Goal: Navigation & Orientation: Find specific page/section

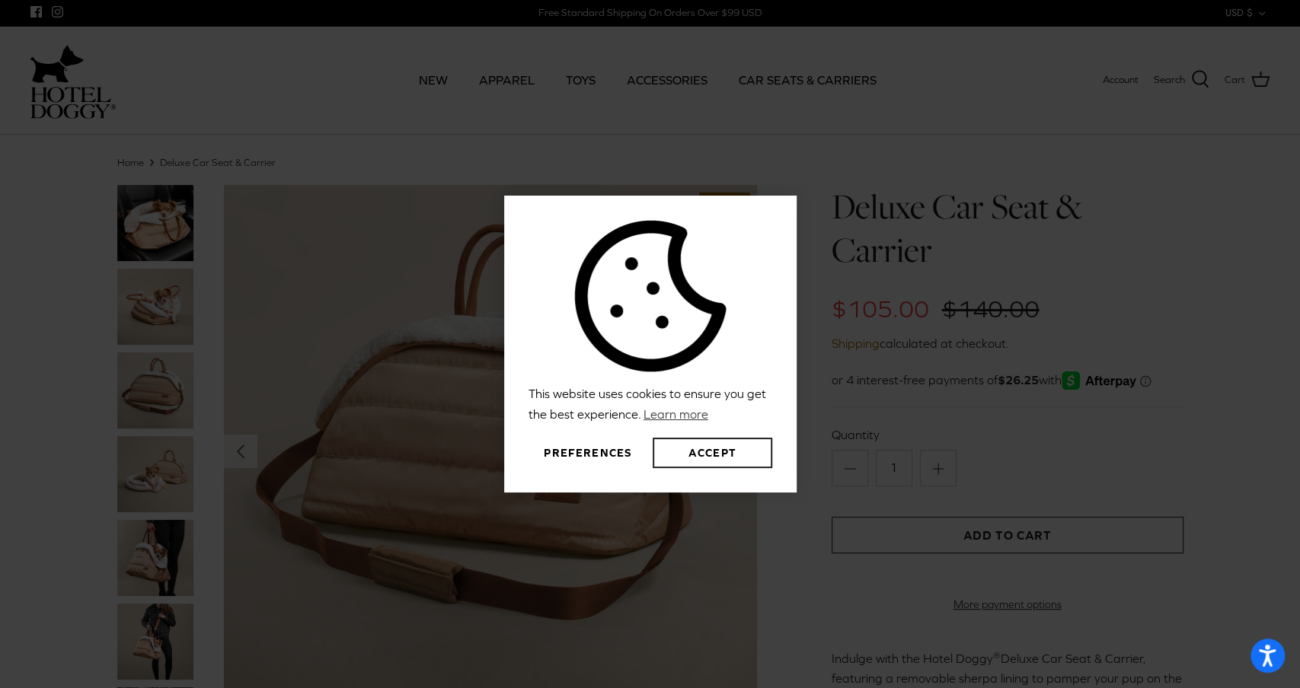
click at [720, 450] on button "Accept" at bounding box center [712, 453] width 119 height 30
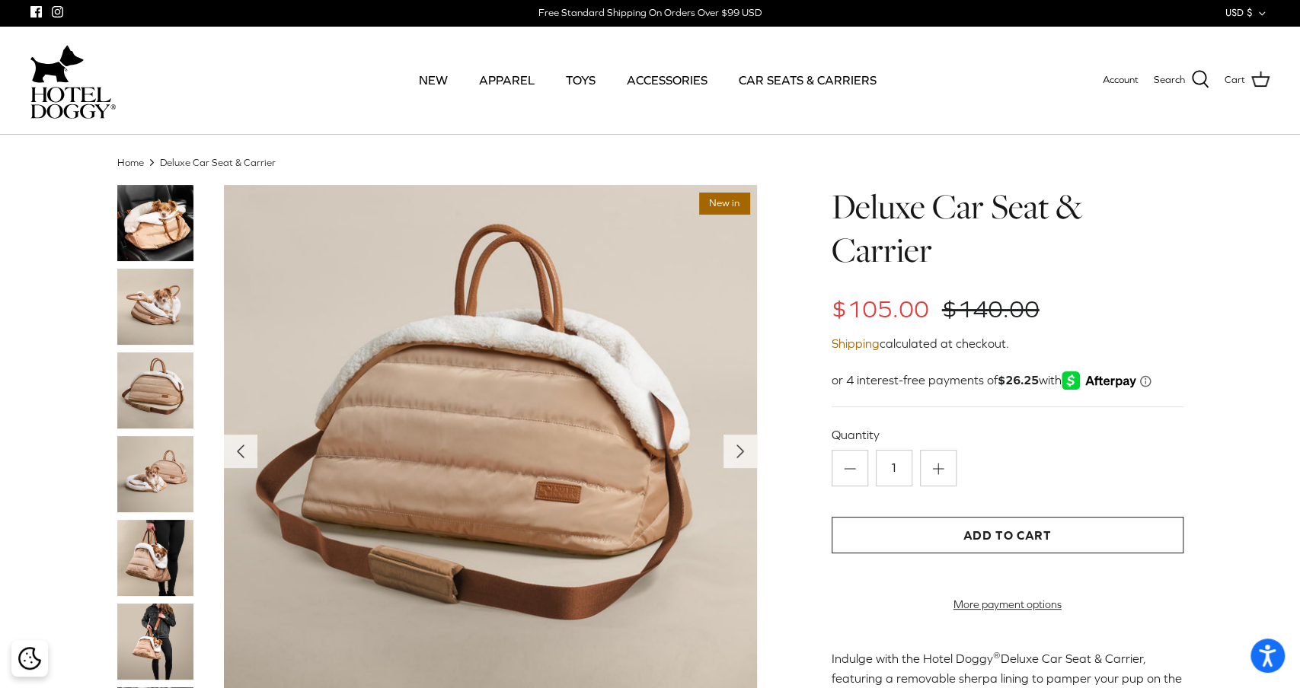
click at [124, 543] on img at bounding box center [155, 558] width 76 height 76
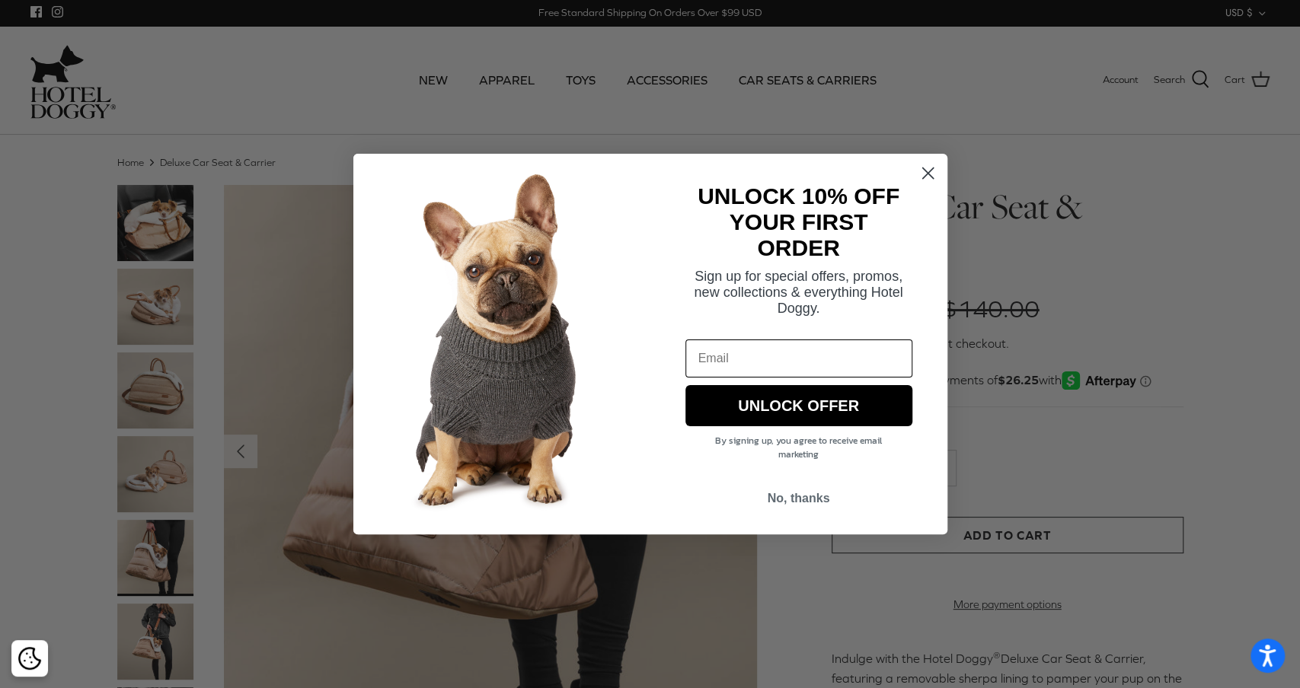
click at [923, 169] on icon "Close dialog" at bounding box center [927, 173] width 11 height 11
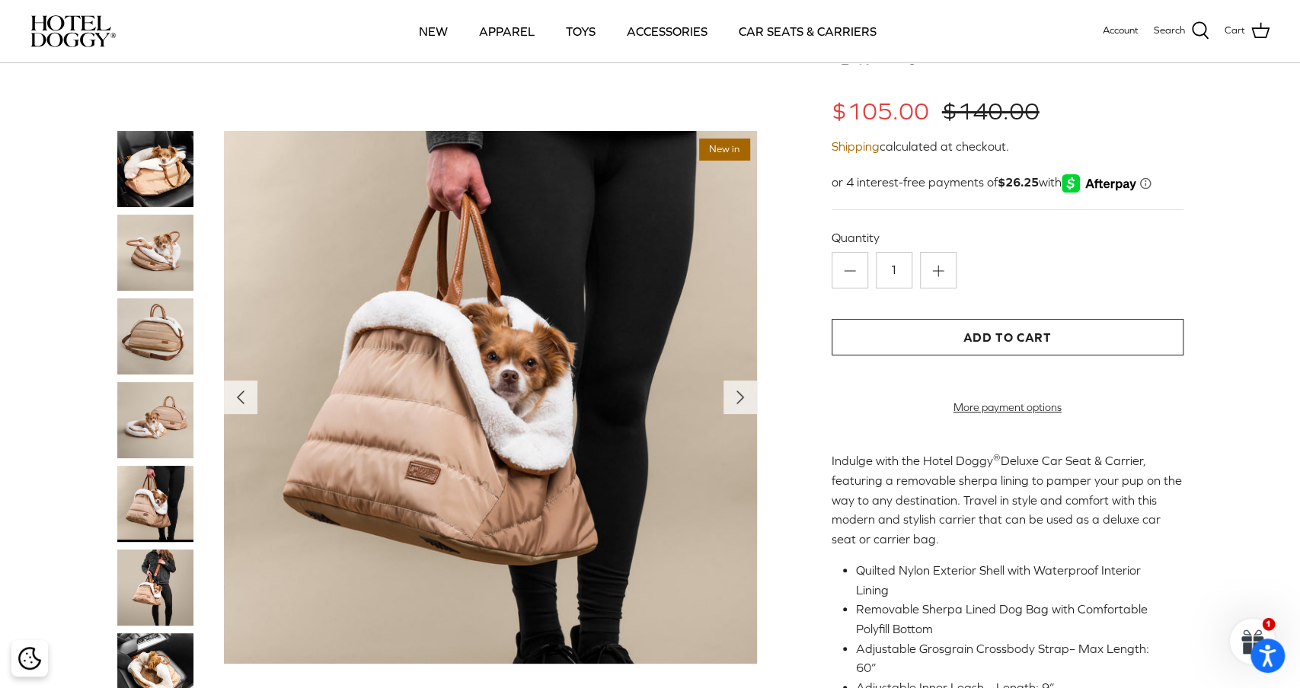
scroll to position [90, 0]
click at [735, 405] on icon "Right" at bounding box center [740, 397] width 24 height 24
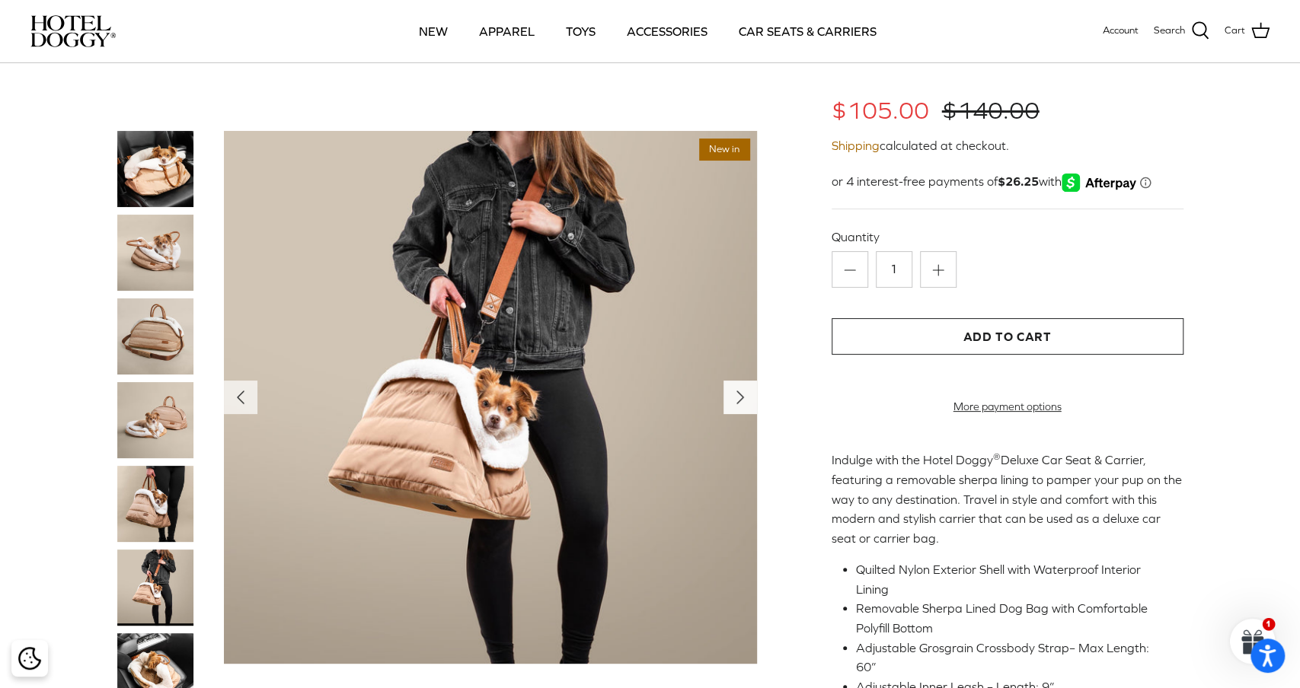
click at [736, 405] on icon "Right" at bounding box center [740, 397] width 24 height 24
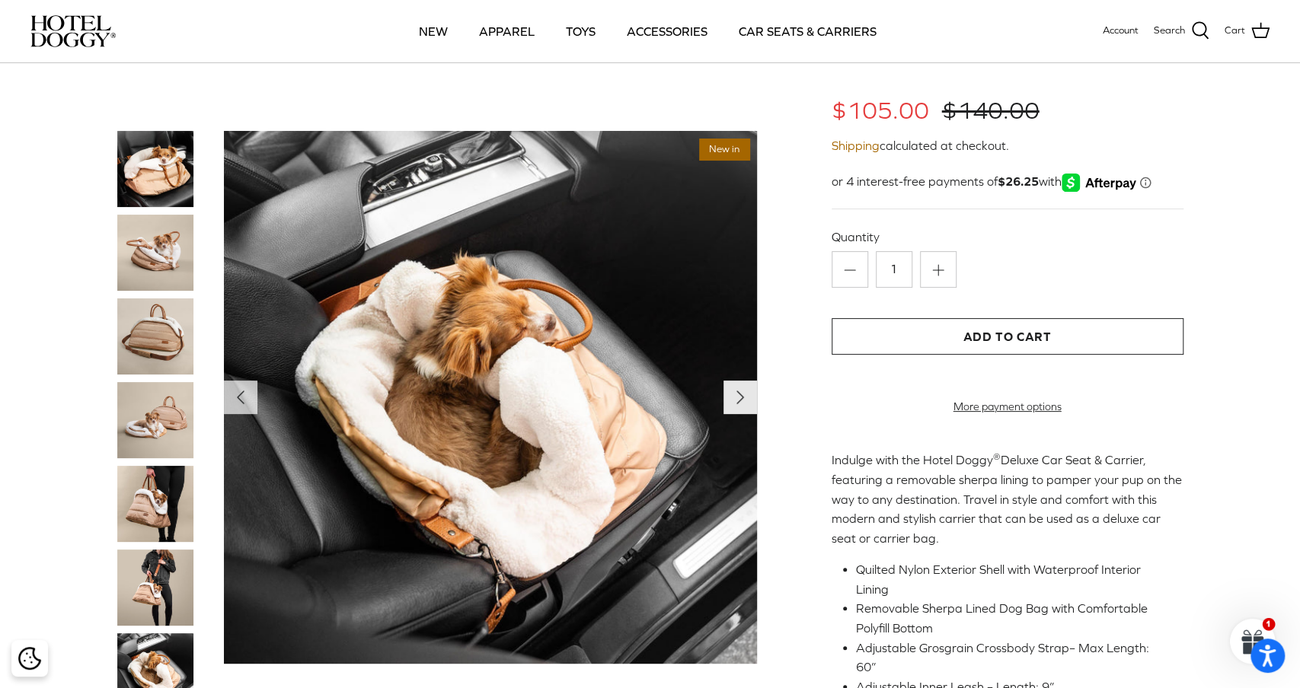
click at [736, 405] on icon "Right" at bounding box center [740, 397] width 24 height 24
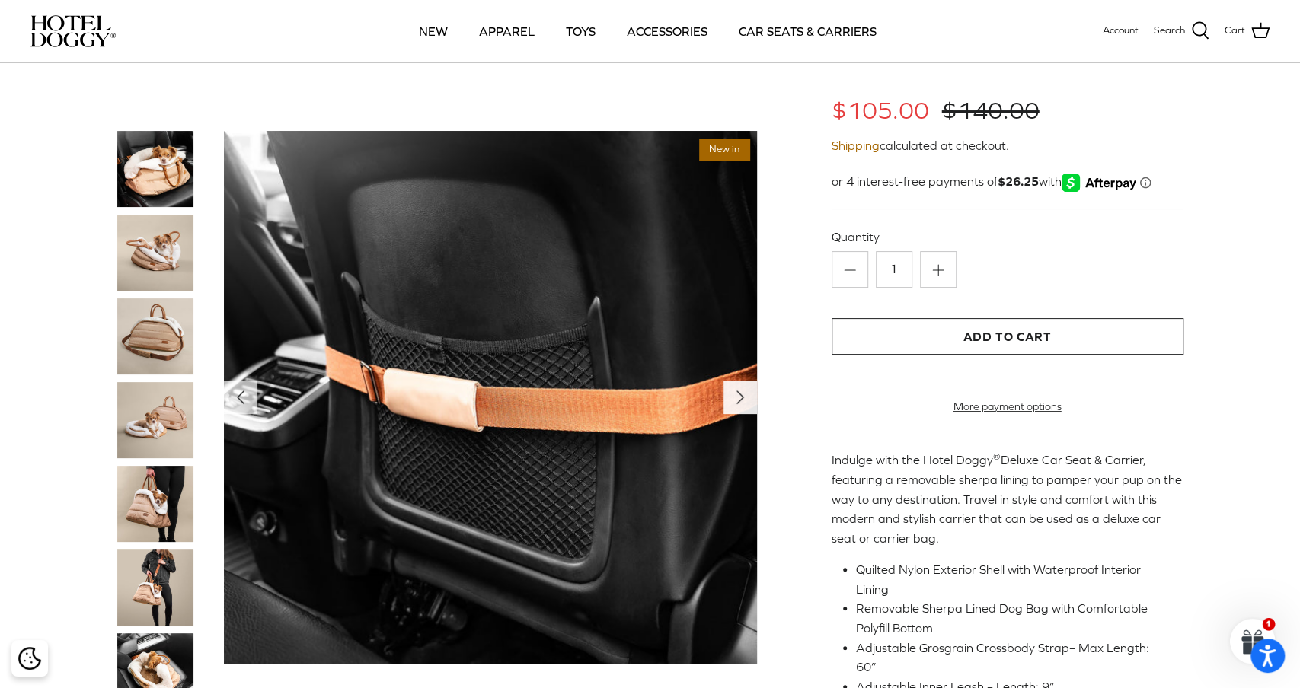
click at [736, 405] on icon "Right" at bounding box center [740, 397] width 24 height 24
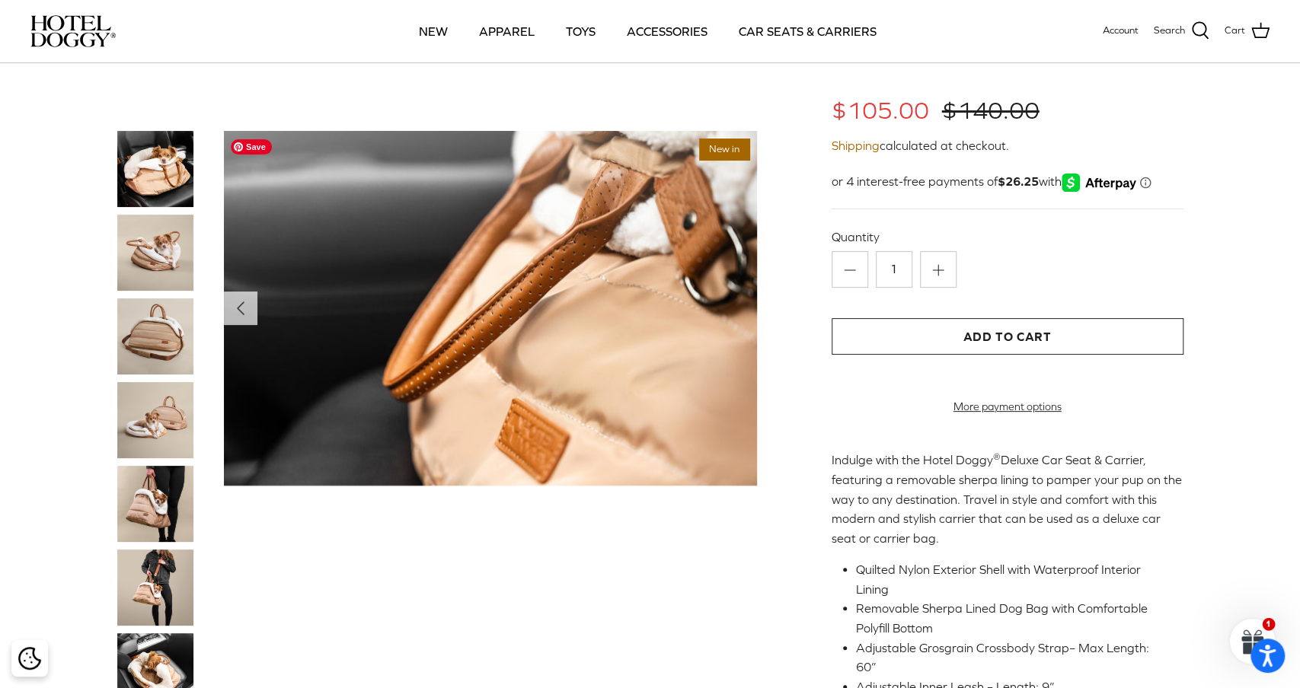
click at [736, 405] on img at bounding box center [490, 308] width 533 height 355
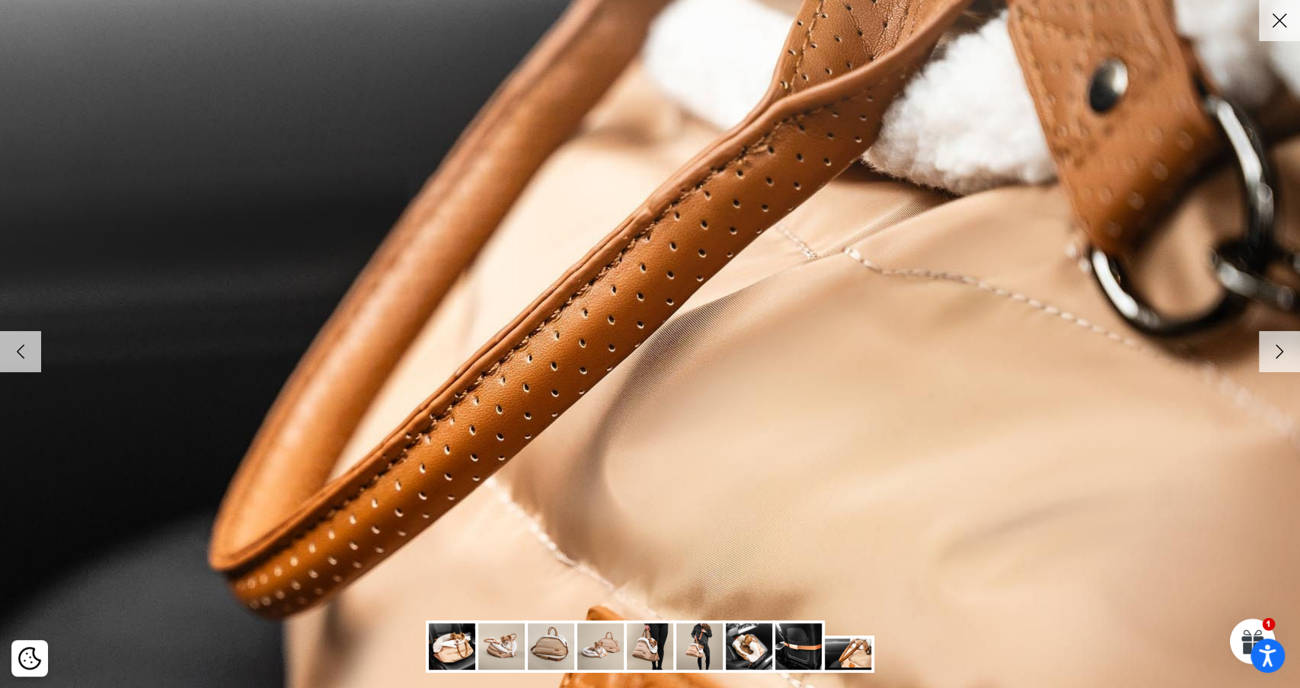
click at [1275, 343] on icon "Right" at bounding box center [1280, 352] width 26 height 26
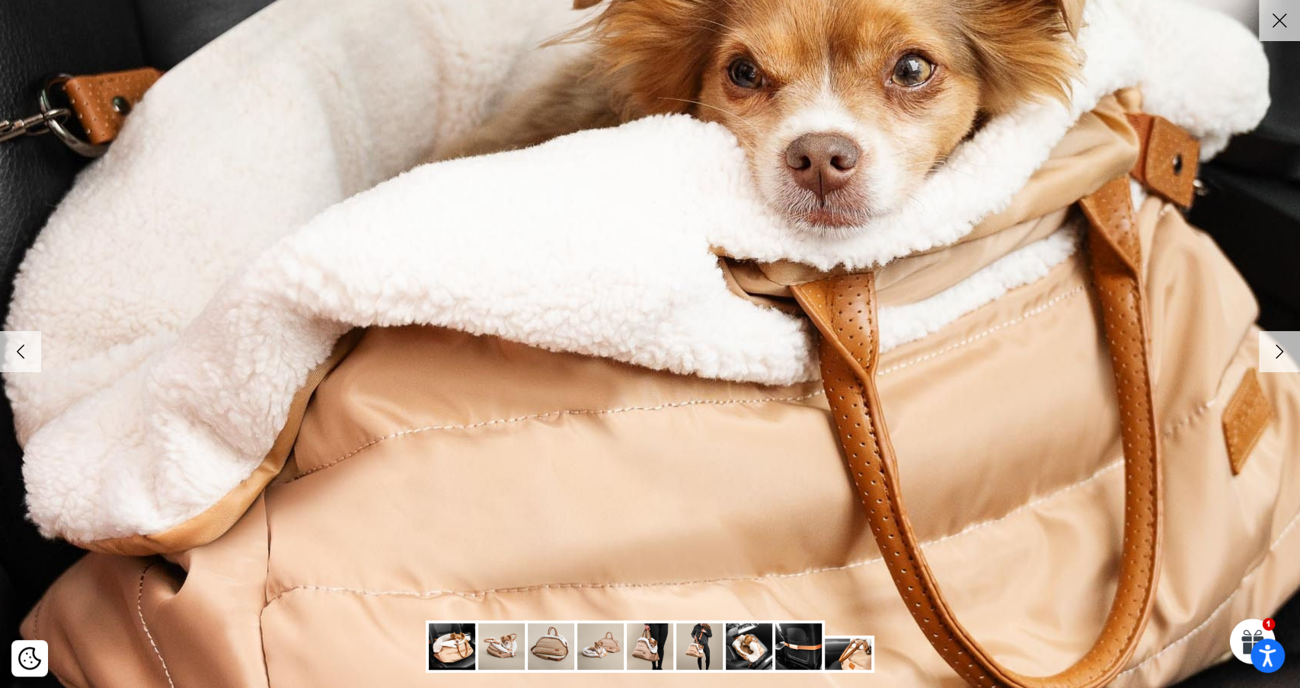
click at [1275, 343] on icon "Right" at bounding box center [1280, 352] width 26 height 26
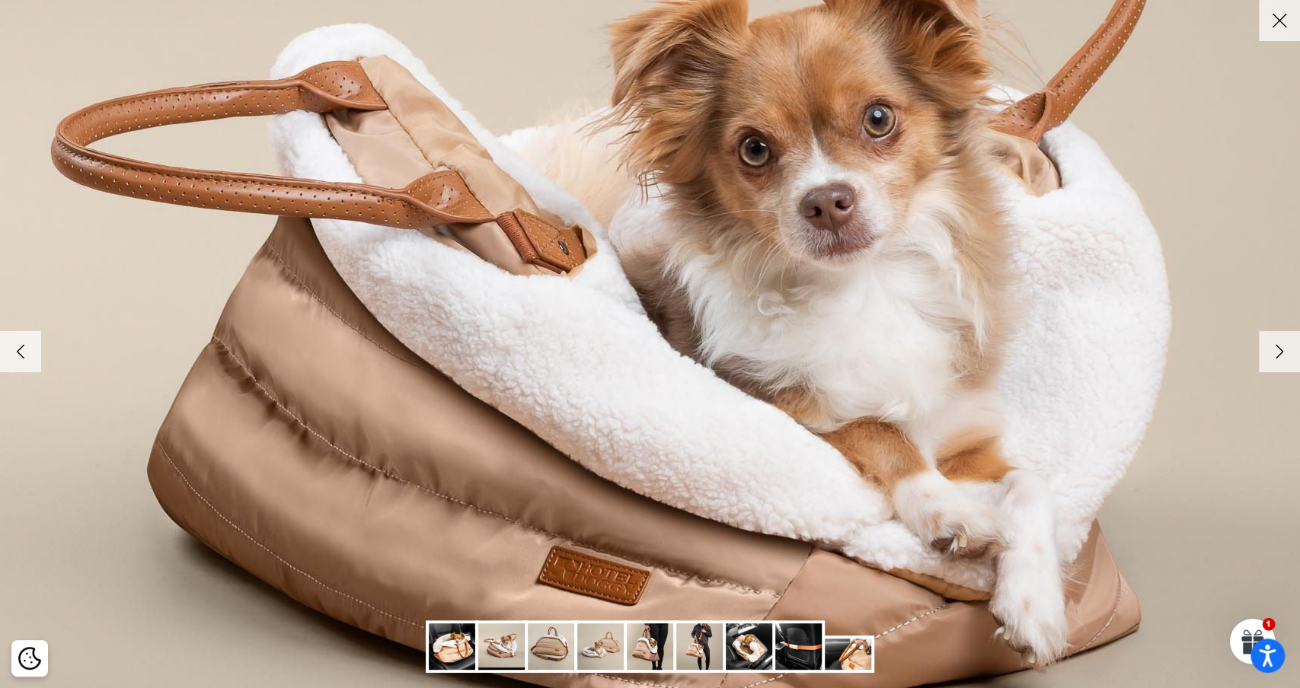
click at [1275, 343] on icon "Right" at bounding box center [1280, 352] width 26 height 26
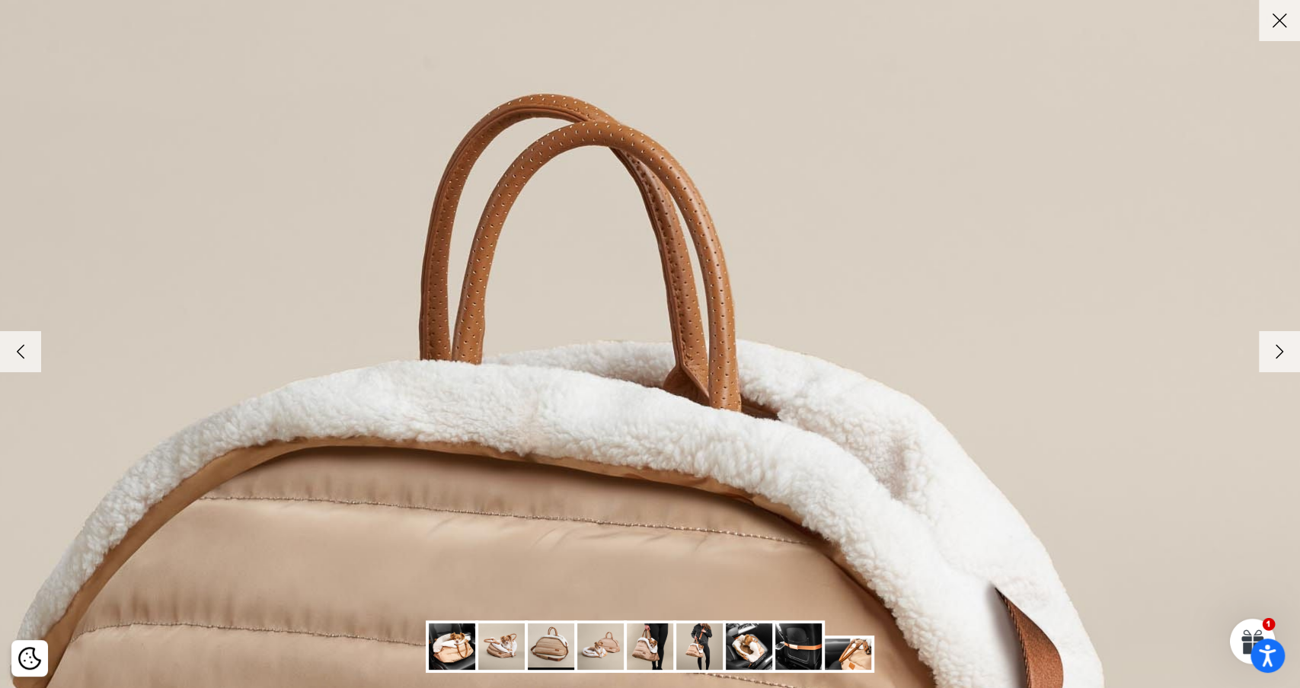
click at [1276, 15] on icon "Close" at bounding box center [1280, 21] width 26 height 26
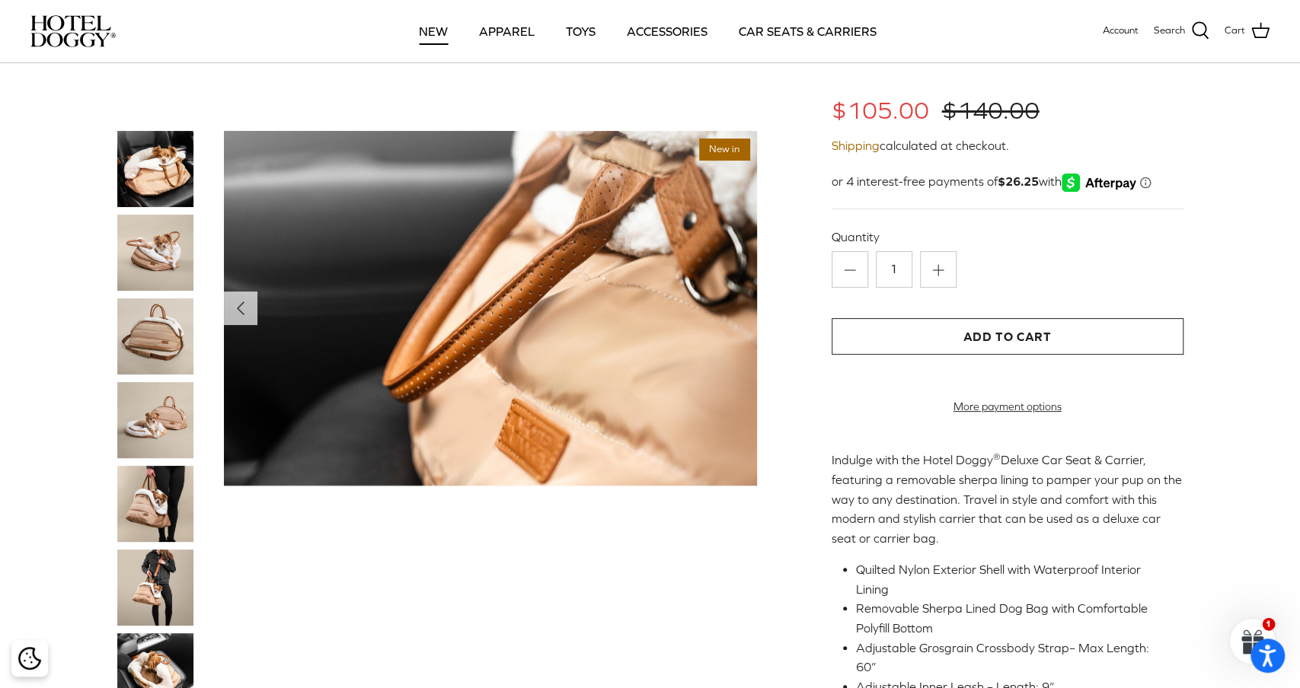
click at [439, 30] on link "NEW" at bounding box center [433, 31] width 56 height 52
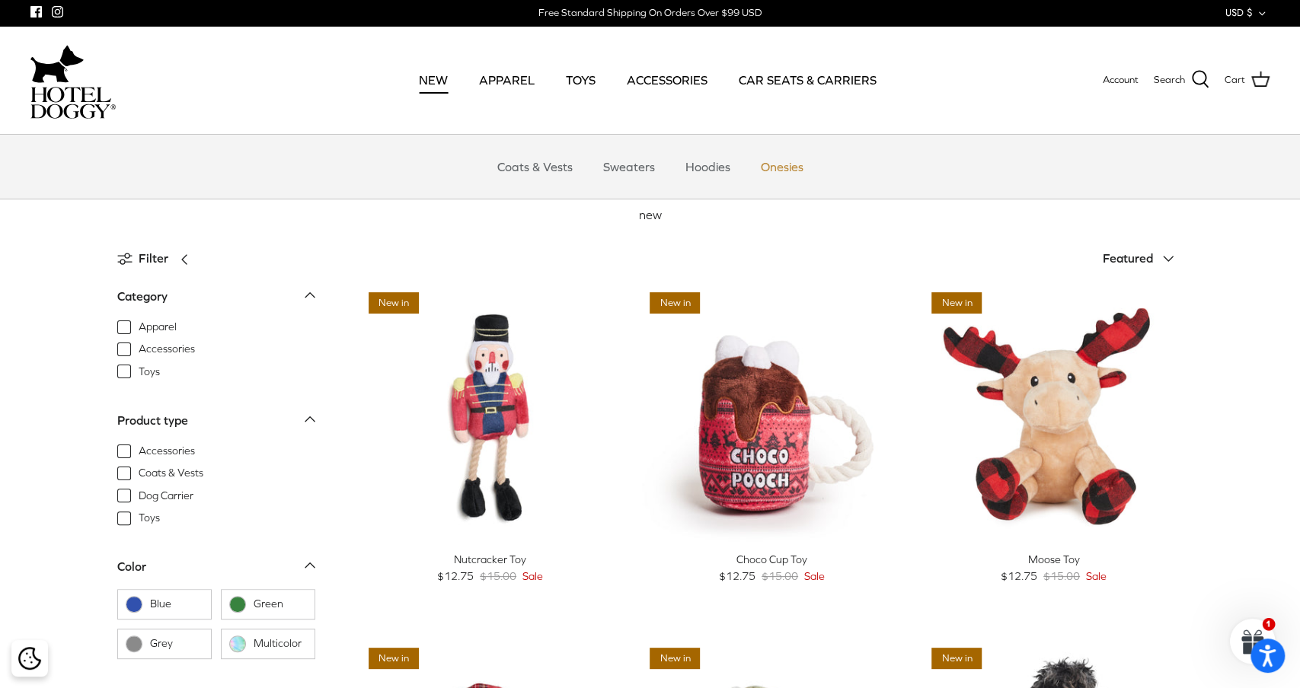
click at [784, 164] on link "Onesies" at bounding box center [782, 167] width 70 height 46
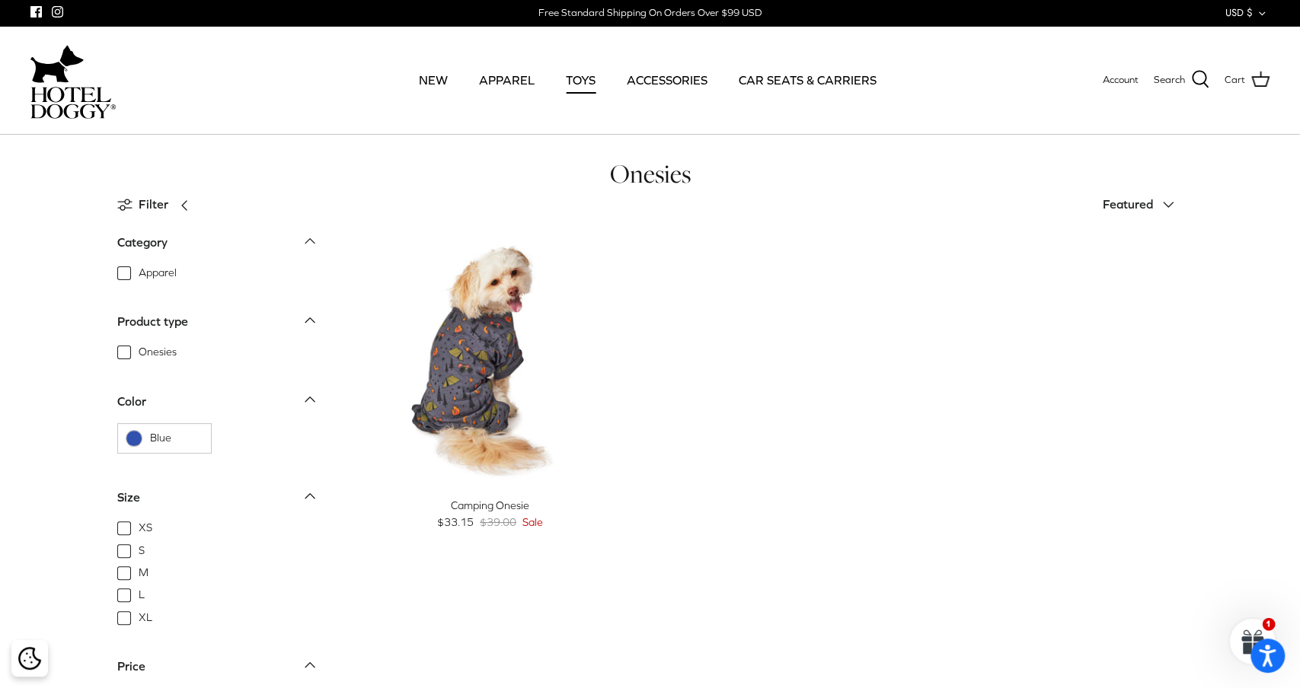
click at [585, 85] on link "TOYS" at bounding box center [580, 80] width 57 height 52
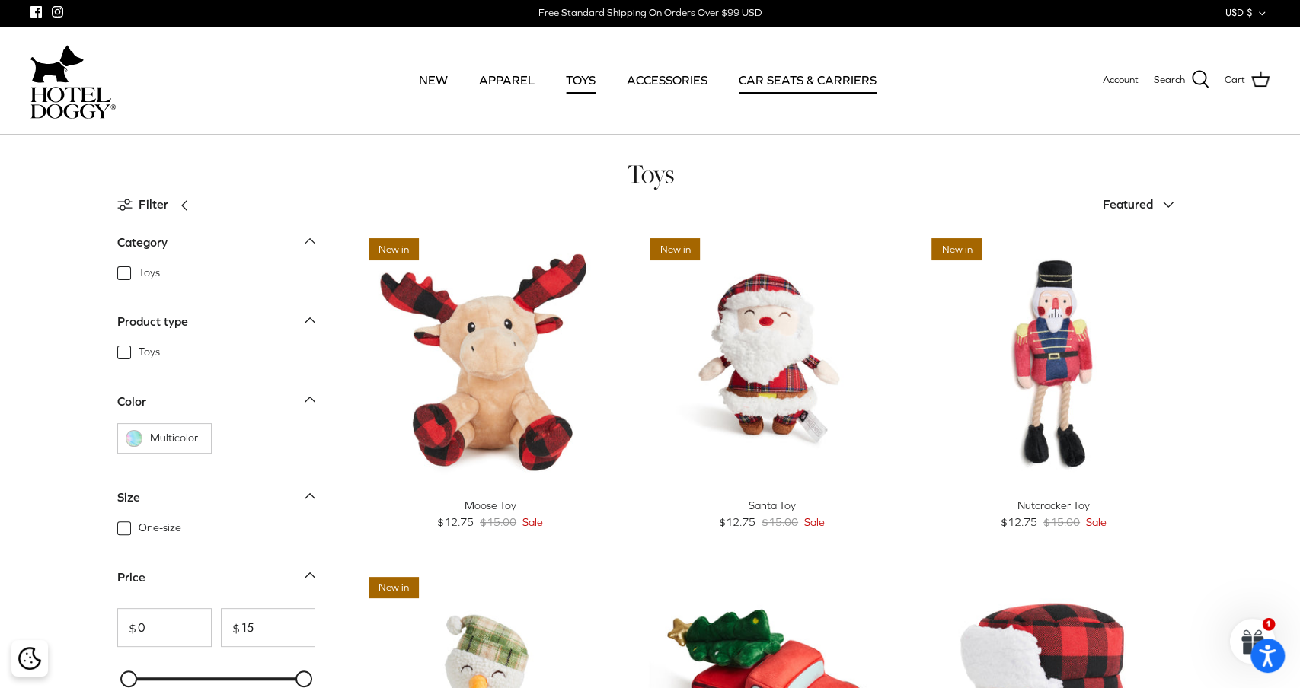
click at [789, 78] on link "CAR SEATS & CARRIERS" at bounding box center [807, 80] width 165 height 52
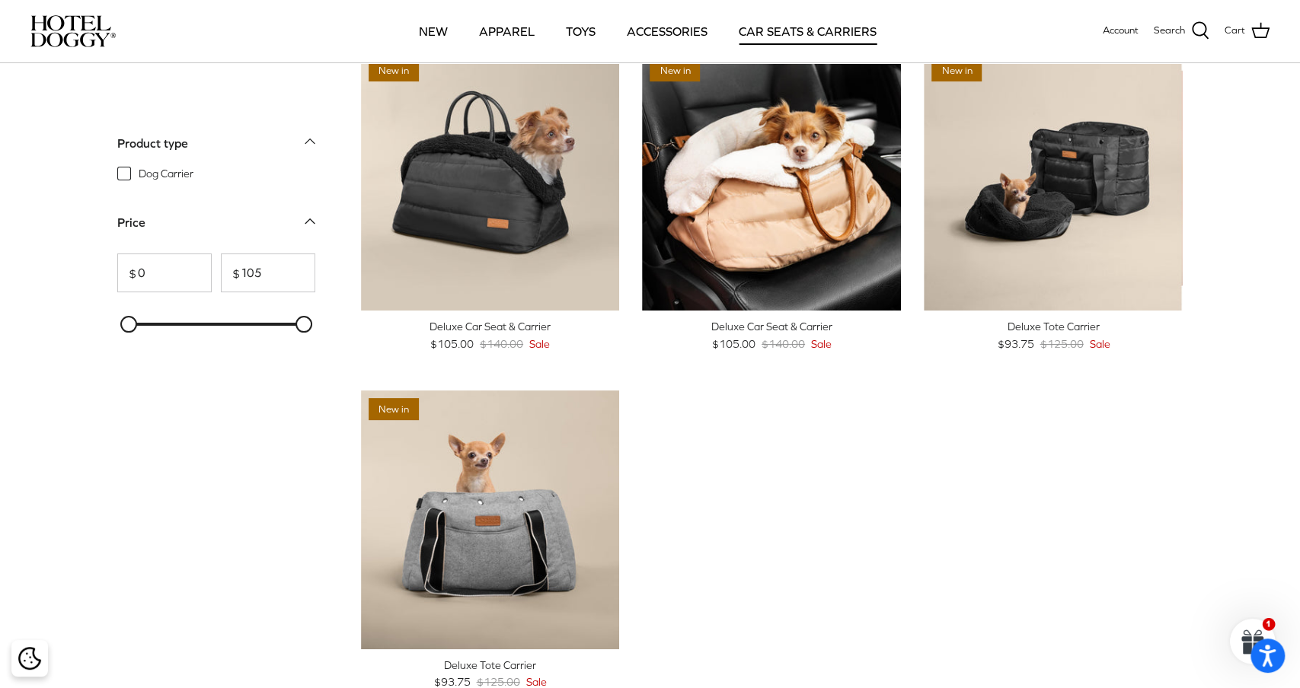
scroll to position [62, 0]
